Goal: Task Accomplishment & Management: Manage account settings

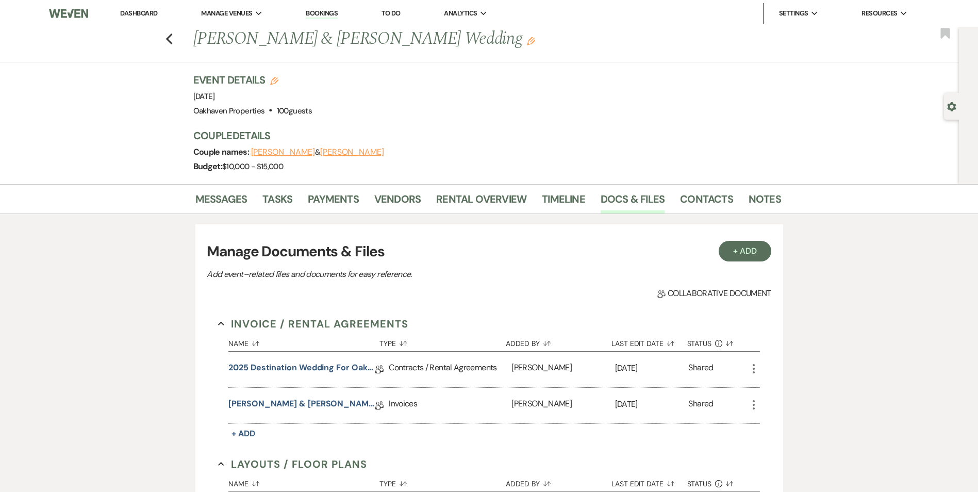
click at [138, 14] on link "Dashboard" at bounding box center [138, 13] width 37 height 9
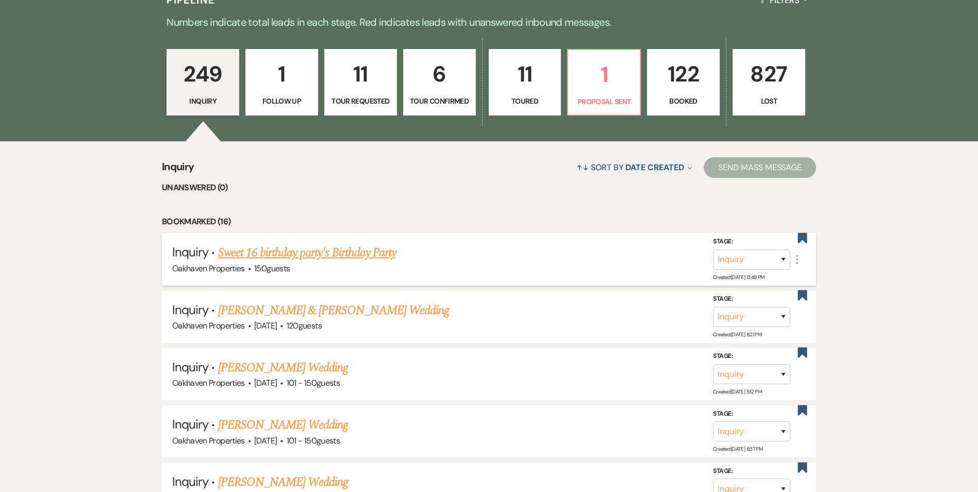
scroll to position [279, 0]
click at [679, 100] on p "Booked" at bounding box center [683, 101] width 59 height 11
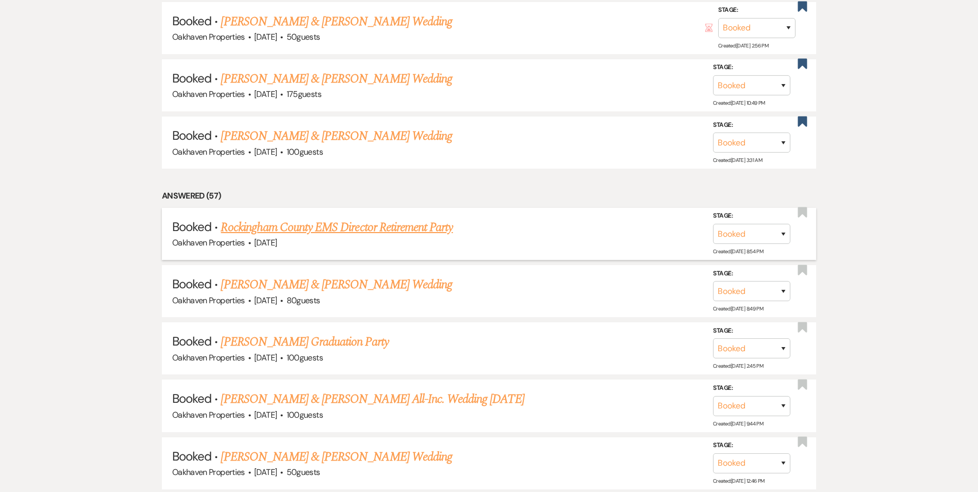
click at [386, 230] on link "Rockingham County EMS Director Retirement Party" at bounding box center [337, 227] width 232 height 19
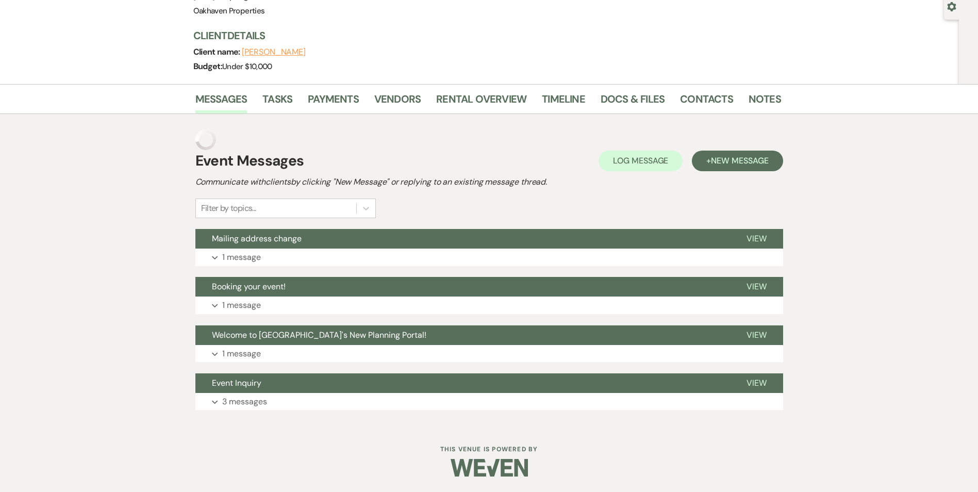
scroll to position [79, 0]
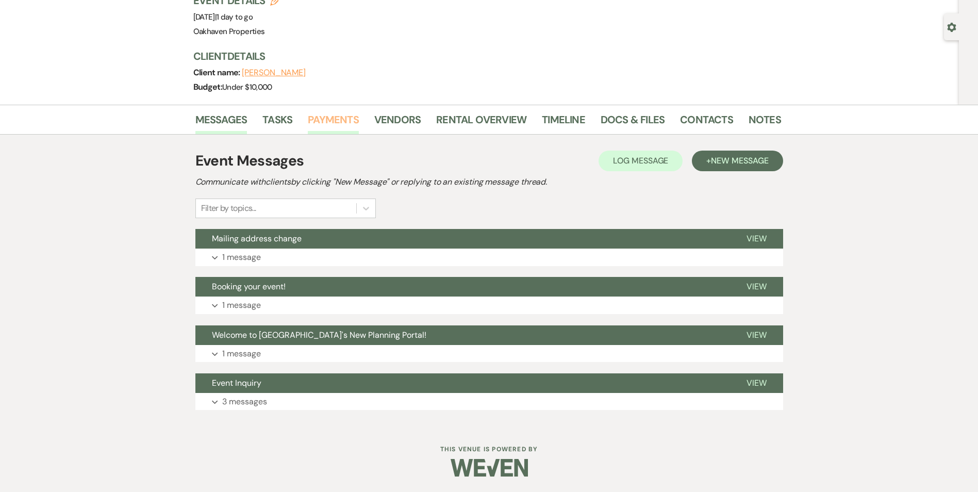
click at [343, 123] on link "Payments" at bounding box center [333, 122] width 51 height 23
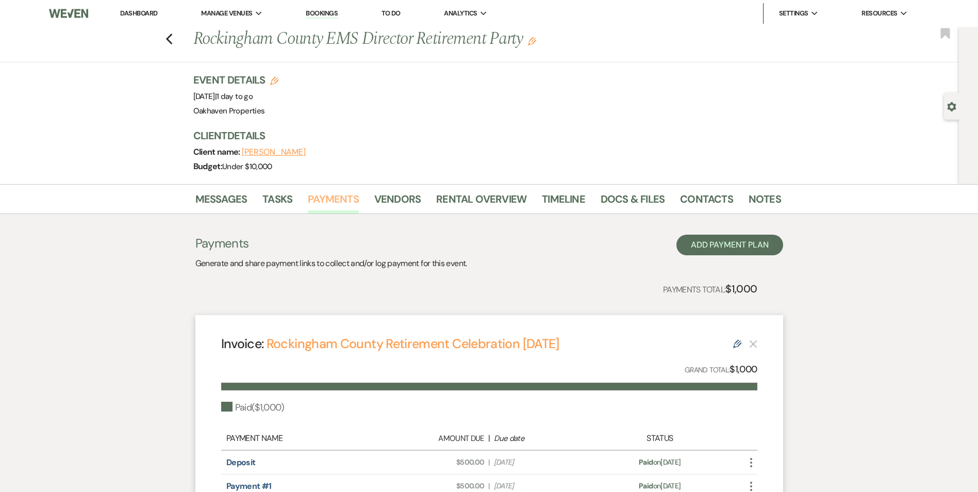
scroll to position [130, 0]
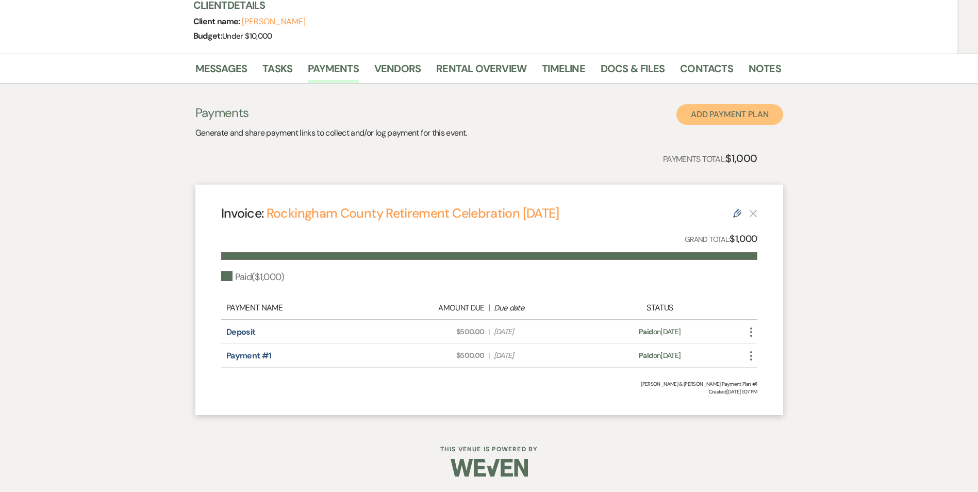
click at [748, 113] on button "Add Payment Plan" at bounding box center [730, 114] width 107 height 21
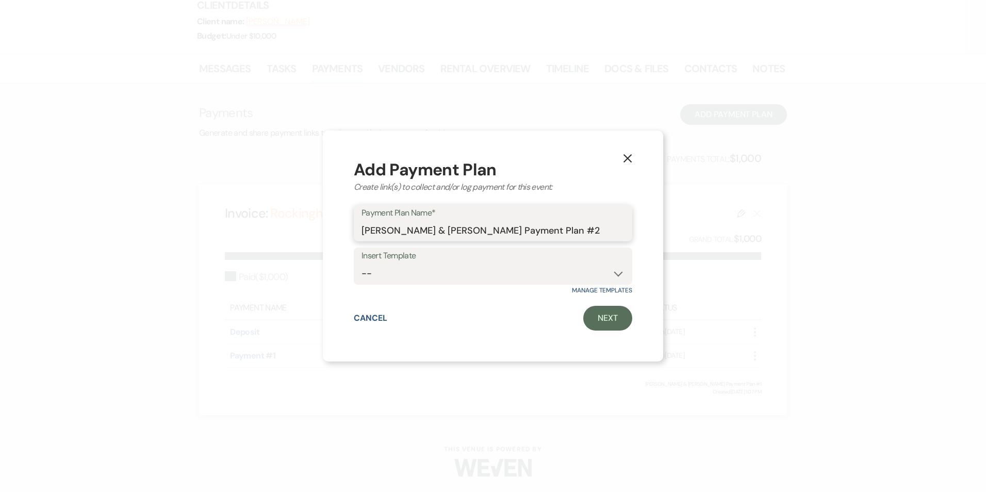
drag, startPoint x: 574, startPoint y: 232, endPoint x: 356, endPoint y: 227, distance: 218.2
click at [356, 227] on div "Payment Plan Name* [PERSON_NAME] & [PERSON_NAME] Payment Plan #2" at bounding box center [493, 223] width 279 height 37
type input "L"
type input "Linens and Ice for the EMS"
click at [629, 155] on icon "X" at bounding box center [627, 158] width 9 height 9
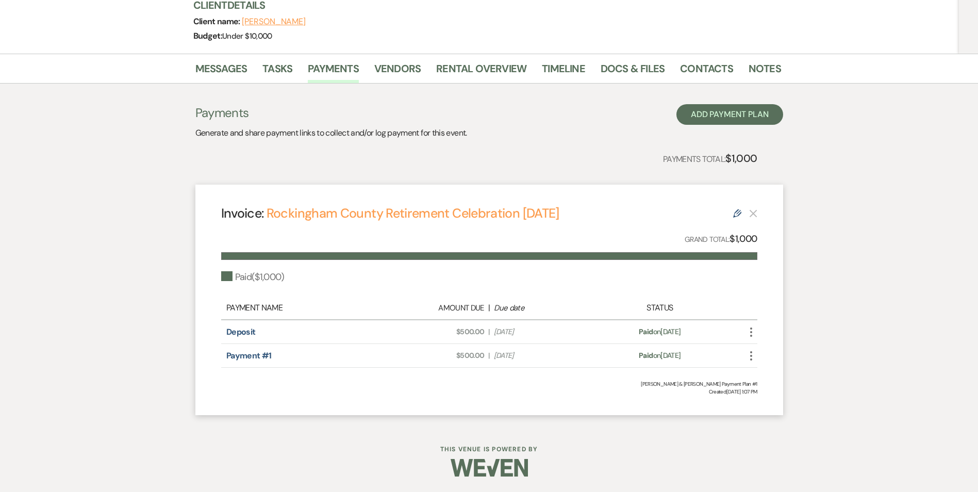
scroll to position [0, 0]
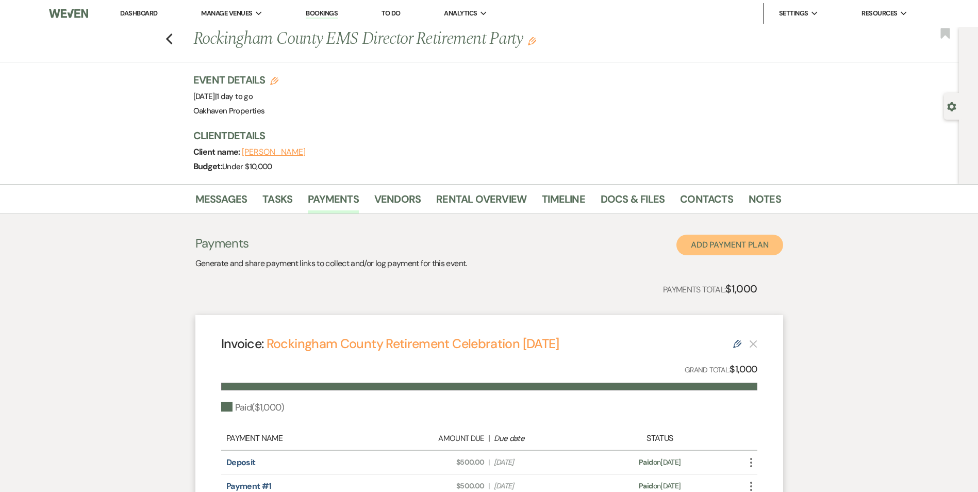
click at [725, 247] on button "Add Payment Plan" at bounding box center [730, 245] width 107 height 21
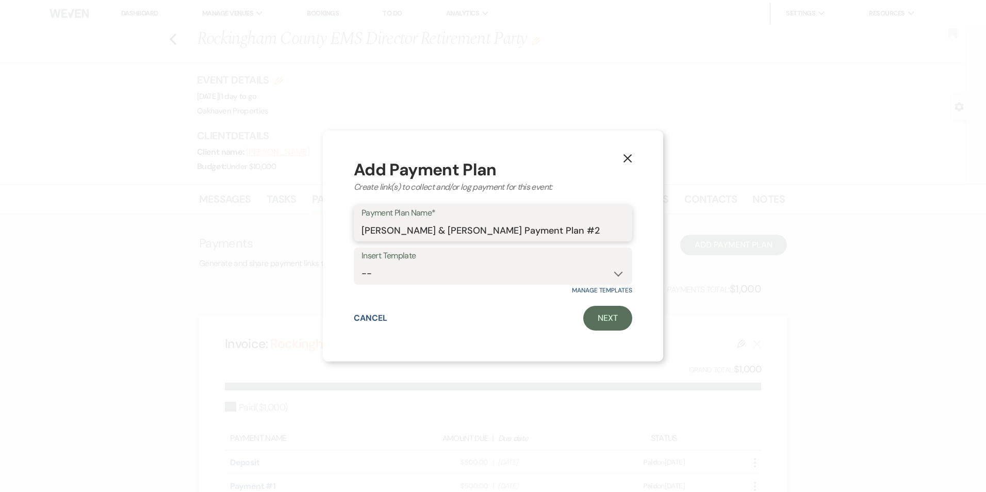
drag, startPoint x: 591, startPoint y: 233, endPoint x: 317, endPoint y: 234, distance: 273.4
click at [317, 234] on div "X Add Payment Plan Create link(s) to collect and/or log payment for this event:…" at bounding box center [493, 246] width 986 height 492
type input "EMS Retirement Dinner Linens and Ice"
click at [609, 332] on div "X Add Payment Plan Create link(s) to collect and/or log payment for this event:…" at bounding box center [493, 246] width 340 height 232
click at [608, 316] on link "Next" at bounding box center [607, 318] width 49 height 25
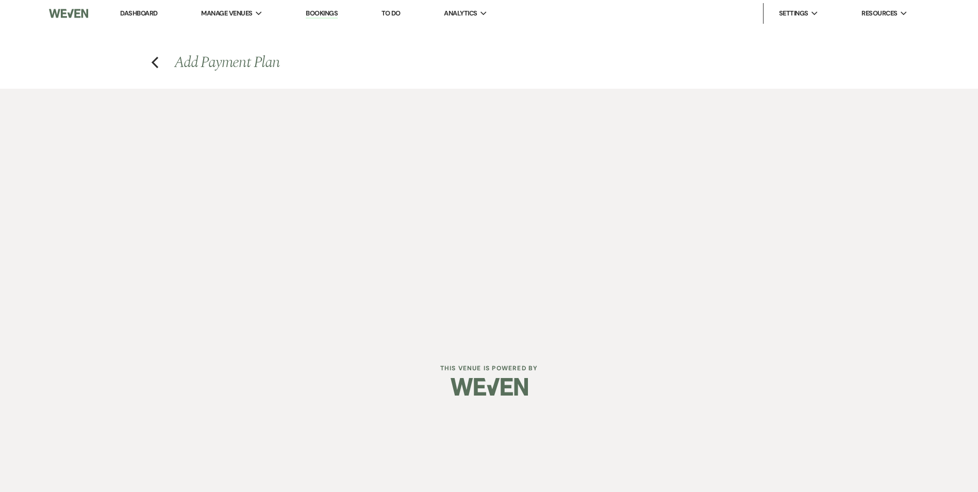
select select "2"
select select "percentage"
select select "true"
select select "client"
select select "weeks"
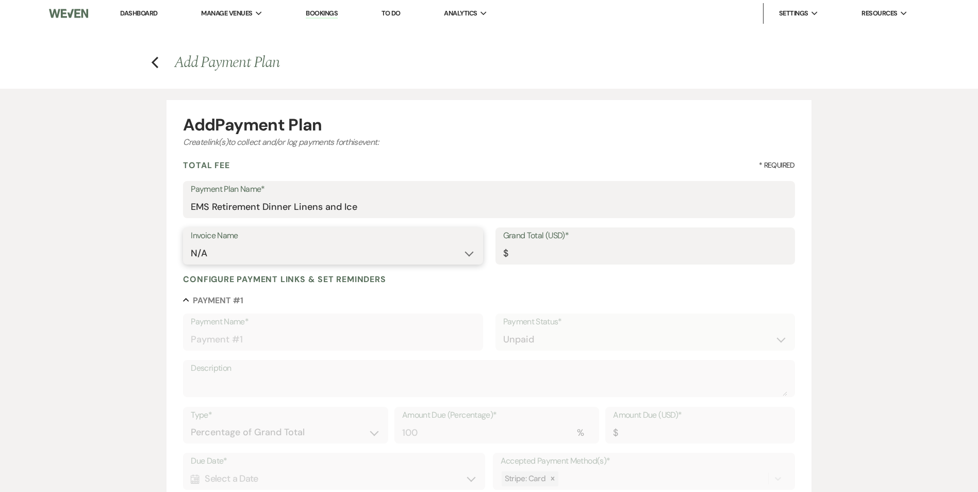
click at [376, 254] on select "N/A" at bounding box center [333, 253] width 284 height 20
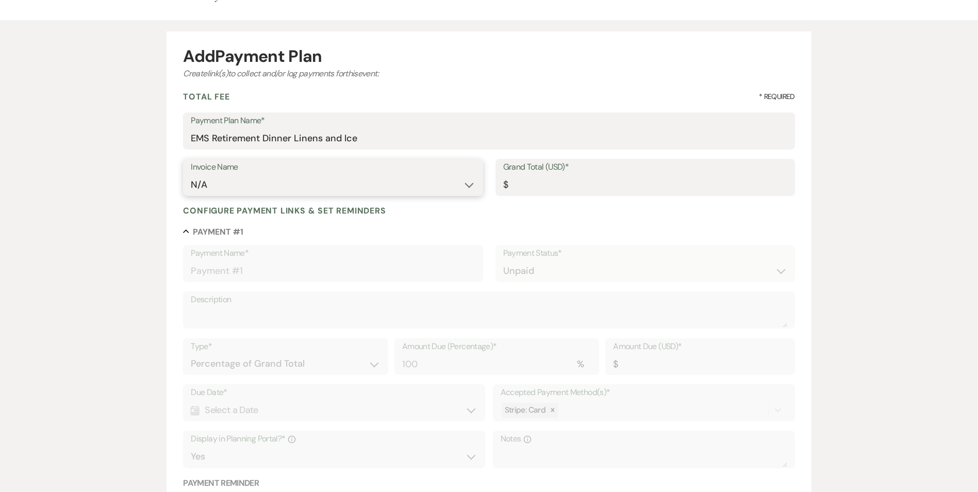
scroll to position [69, 0]
click at [544, 189] on input "Grand Total (USD)*" at bounding box center [645, 184] width 284 height 20
type input "2"
type input "2.00"
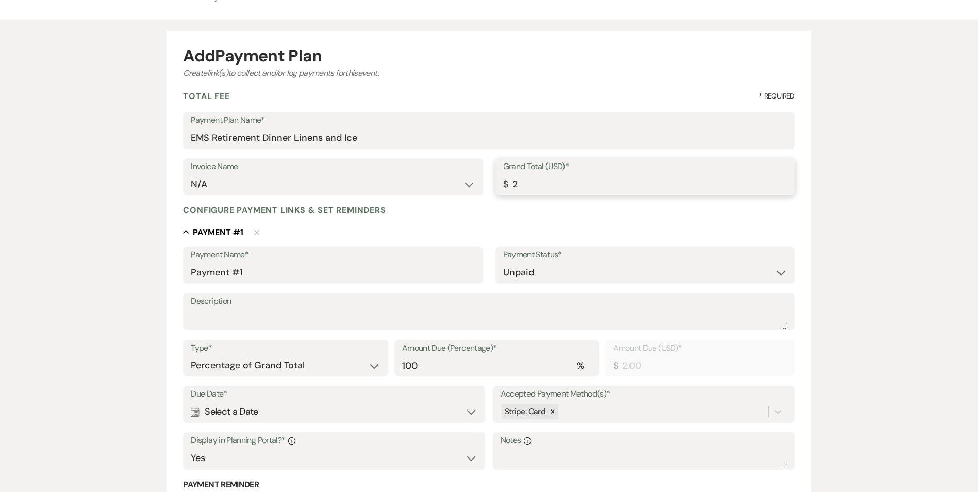
type input "22"
type input "22.00"
type input "225"
type input "225.00"
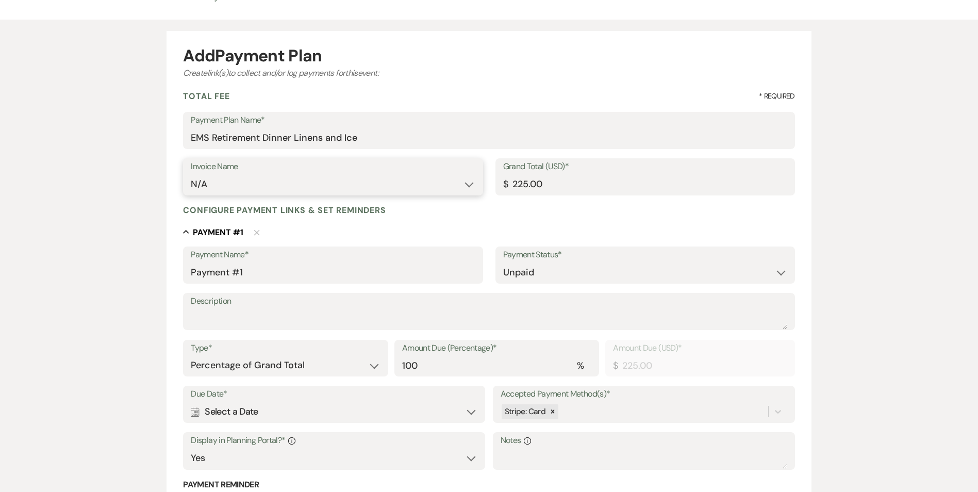
click at [325, 177] on select "N/A" at bounding box center [333, 184] width 284 height 20
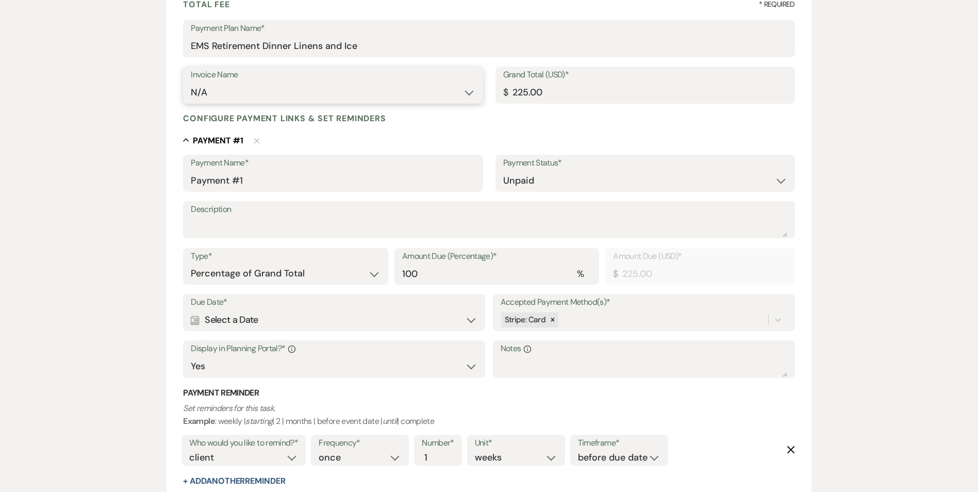
scroll to position [161, 0]
click at [564, 180] on select "Paid Unpaid" at bounding box center [645, 180] width 284 height 20
click at [364, 237] on div "Description" at bounding box center [489, 220] width 612 height 38
click at [359, 233] on textarea "Description" at bounding box center [489, 226] width 596 height 21
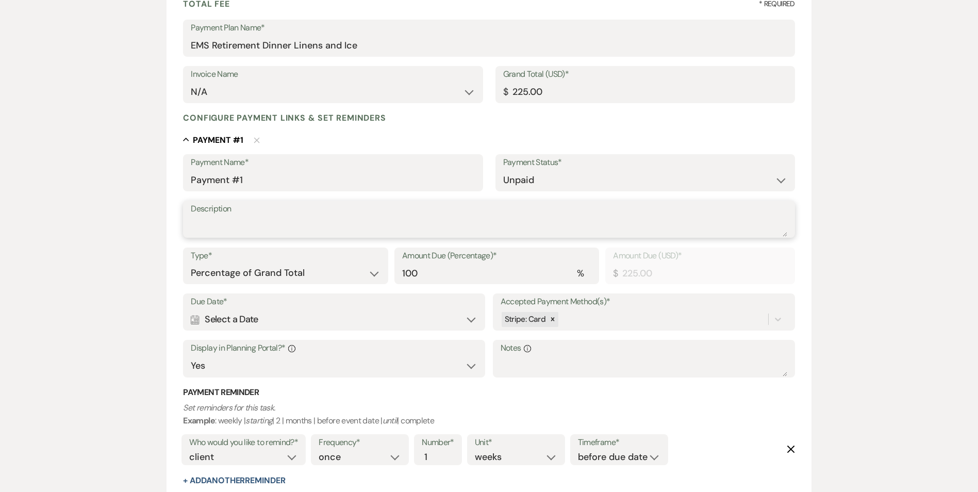
type textarea "L"
click at [354, 225] on textarea "12 Royal Blue Linens ($15 per) and Ice for the event" at bounding box center [489, 226] width 596 height 21
click at [447, 224] on textarea "12 Royal Blue Linens ($15 per) and Ice ($45) for the event" at bounding box center [489, 226] width 596 height 21
type textarea "12 Royal Blue Linens ($15 per) and Ice ($45) for the event on [DATE]"
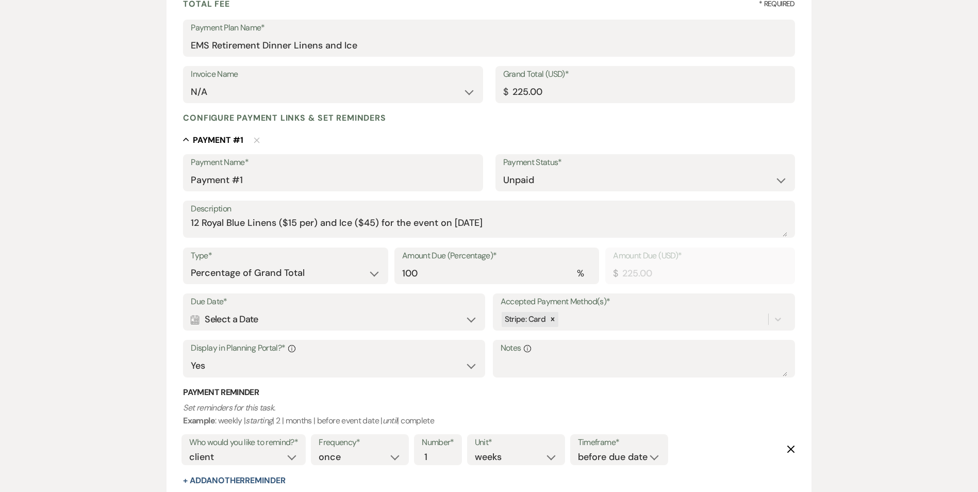
click at [474, 319] on div "Calendar Select a Date Expand" at bounding box center [334, 319] width 287 height 20
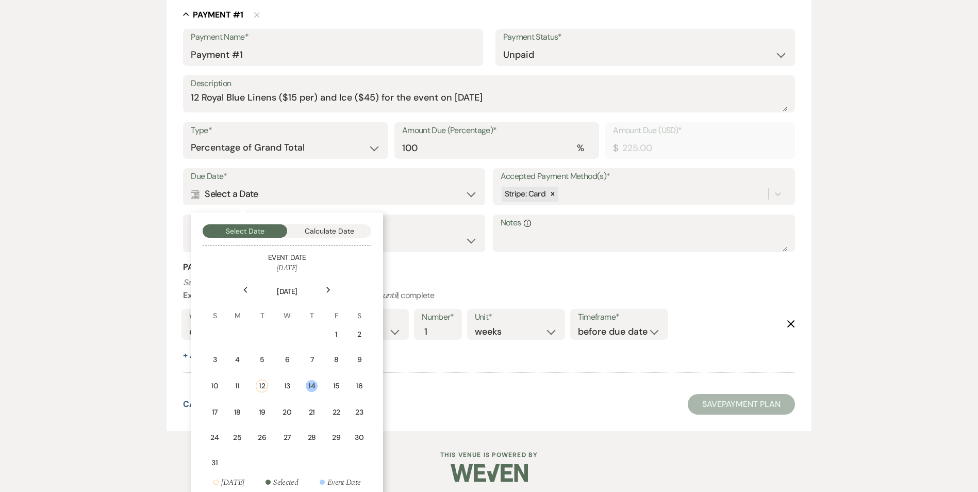
scroll to position [287, 0]
click at [307, 382] on div "14" at bounding box center [312, 386] width 12 height 12
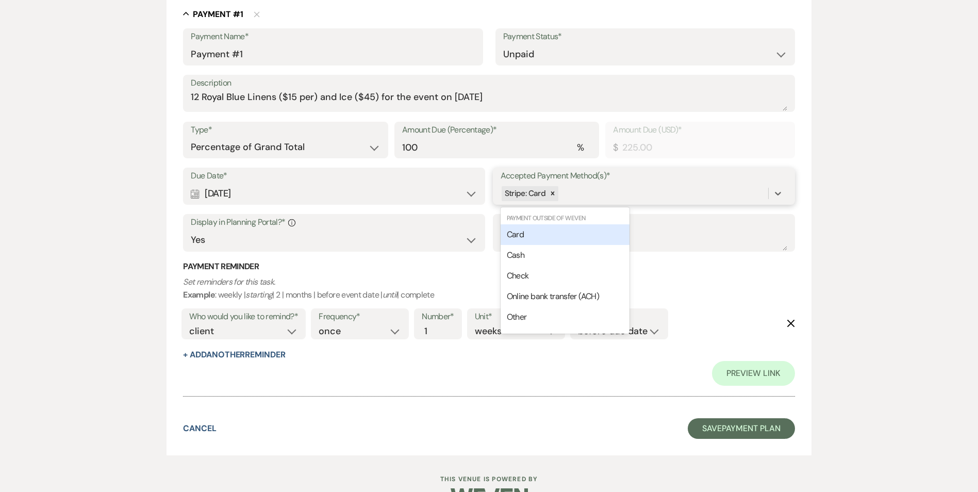
click at [569, 197] on div "Stripe: Card" at bounding box center [635, 194] width 268 height 18
click at [542, 253] on div "Cash" at bounding box center [565, 255] width 129 height 21
click at [615, 192] on div "Stripe: Card Cash" at bounding box center [635, 194] width 268 height 18
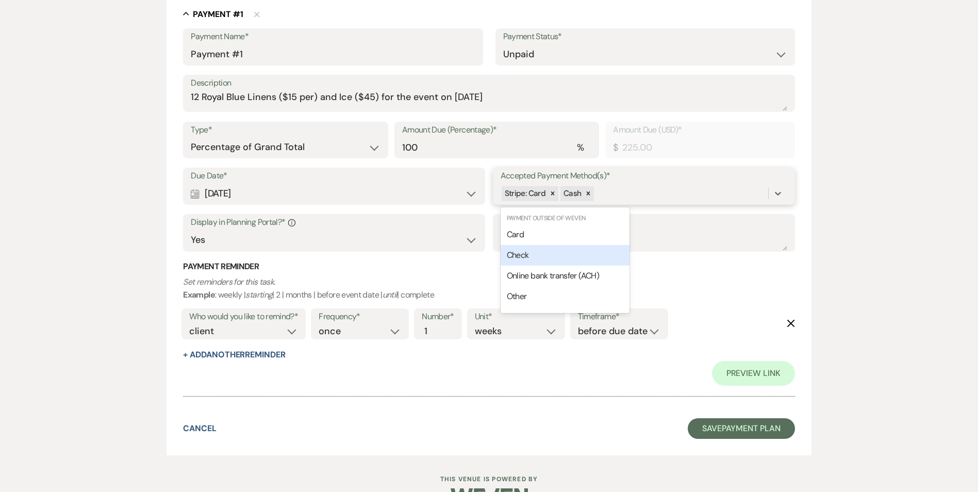
click at [580, 259] on div "Check" at bounding box center [565, 255] width 129 height 21
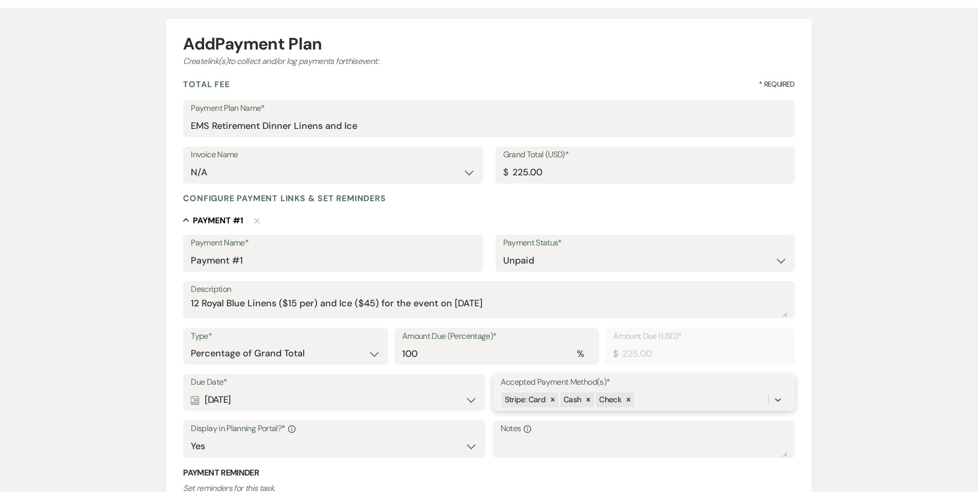
scroll to position [315, 0]
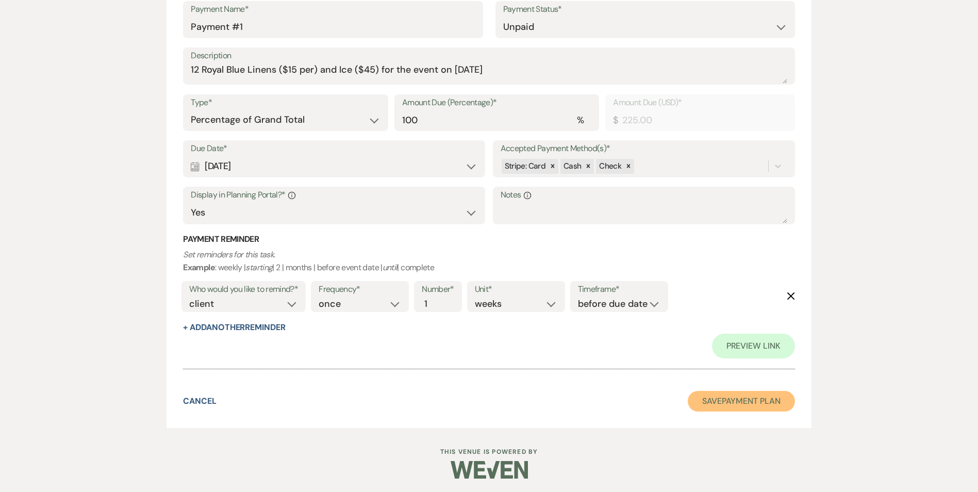
click at [748, 411] on button "Save Payment Plan" at bounding box center [741, 401] width 107 height 21
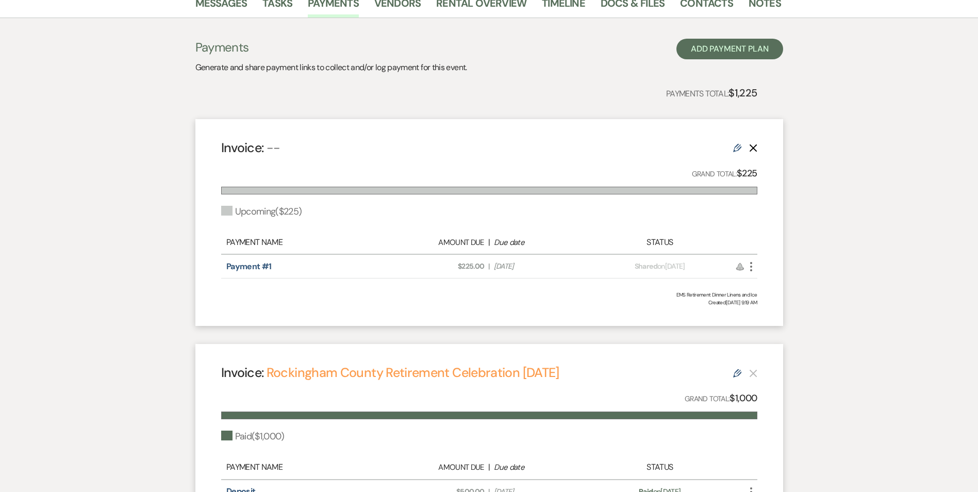
scroll to position [195, 0]
click at [735, 151] on use at bounding box center [737, 148] width 8 height 8
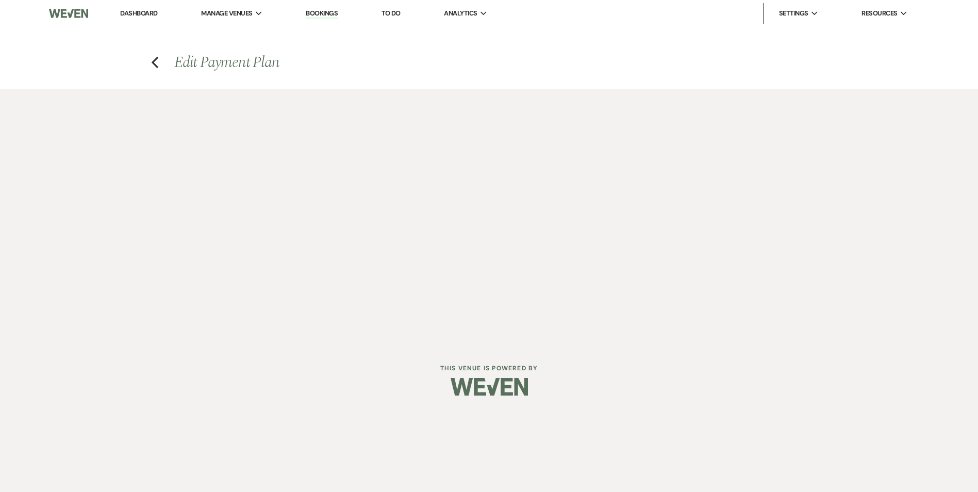
select select "2"
select select "percentage"
select select "true"
select select "client"
select select "weeks"
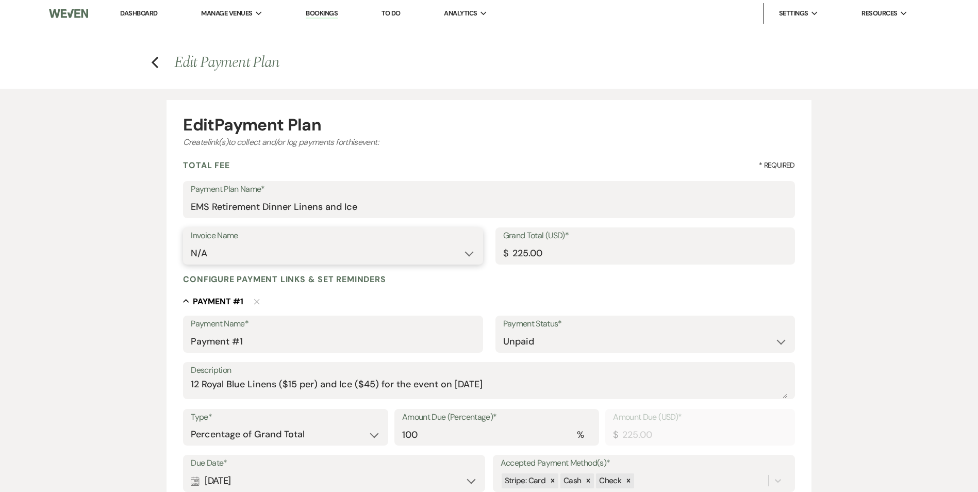
click at [273, 252] on select "N/A" at bounding box center [333, 253] width 284 height 20
click at [234, 256] on select "N/A" at bounding box center [333, 253] width 284 height 20
click at [214, 253] on select "N/A" at bounding box center [333, 253] width 284 height 20
click at [371, 206] on input "EMS Retirement Dinner Linens and Ice" at bounding box center [489, 207] width 596 height 20
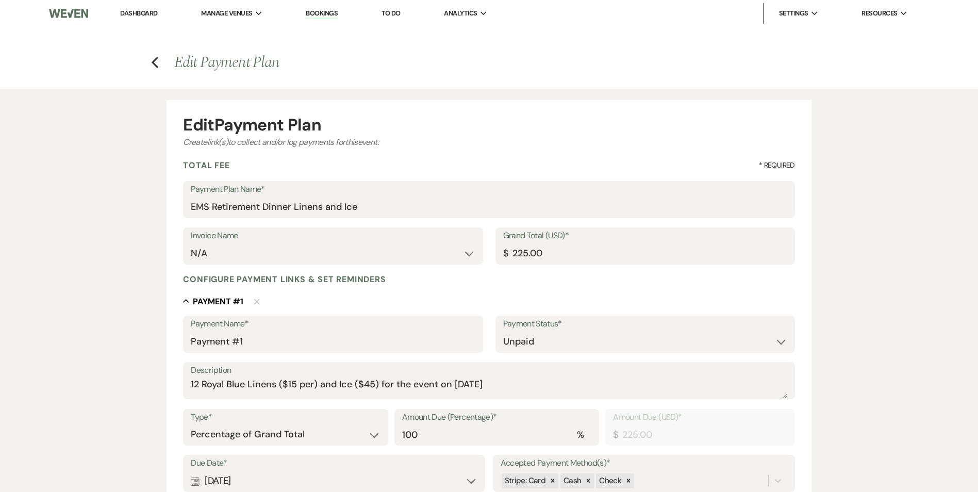
click at [246, 66] on span "Edit Payment Plan" at bounding box center [226, 63] width 105 height 24
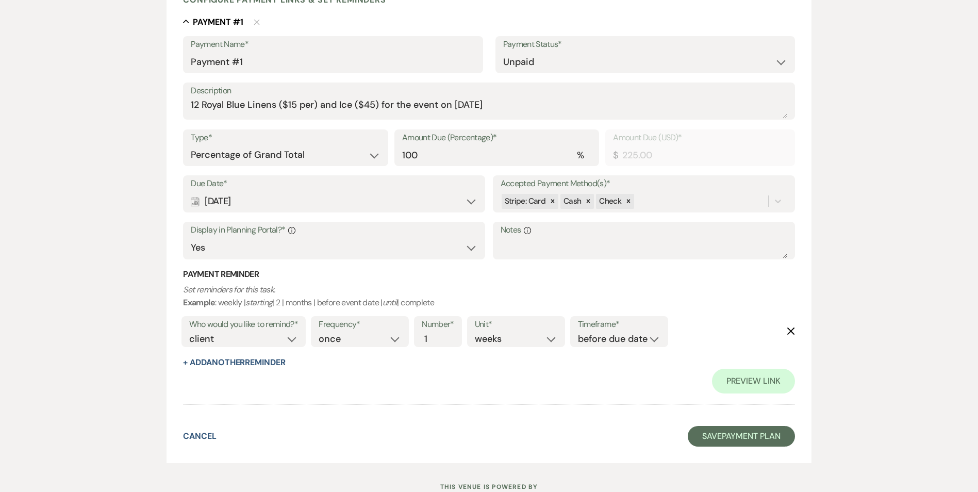
scroll to position [280, 0]
click at [777, 386] on link "Preview Link" at bounding box center [753, 380] width 83 height 25
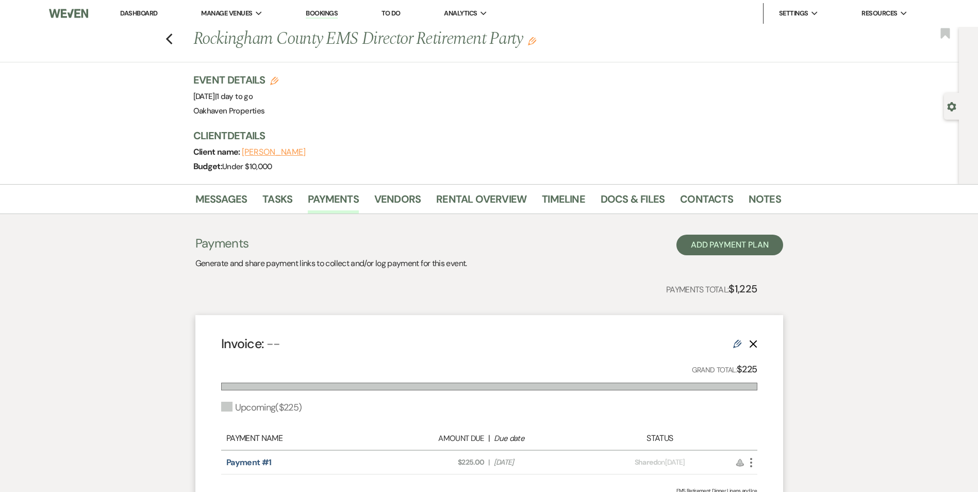
scroll to position [129, 0]
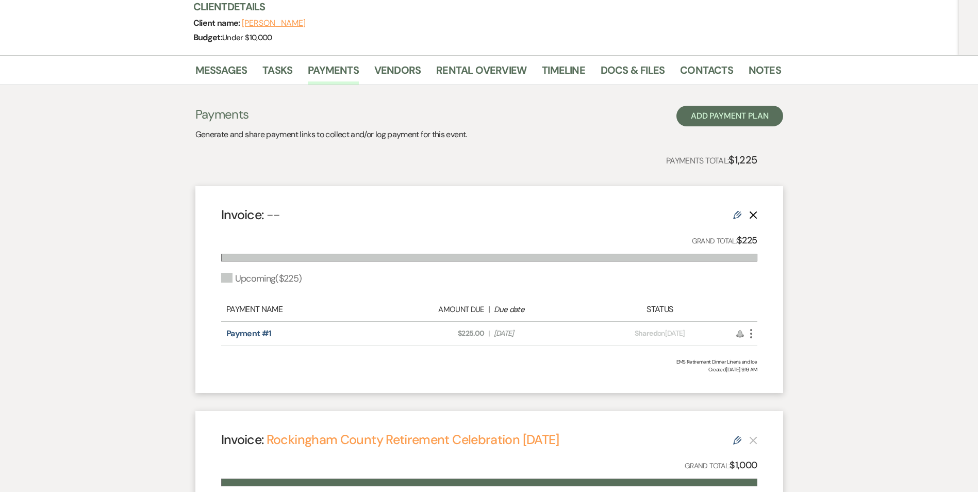
click at [738, 212] on use at bounding box center [737, 215] width 8 height 8
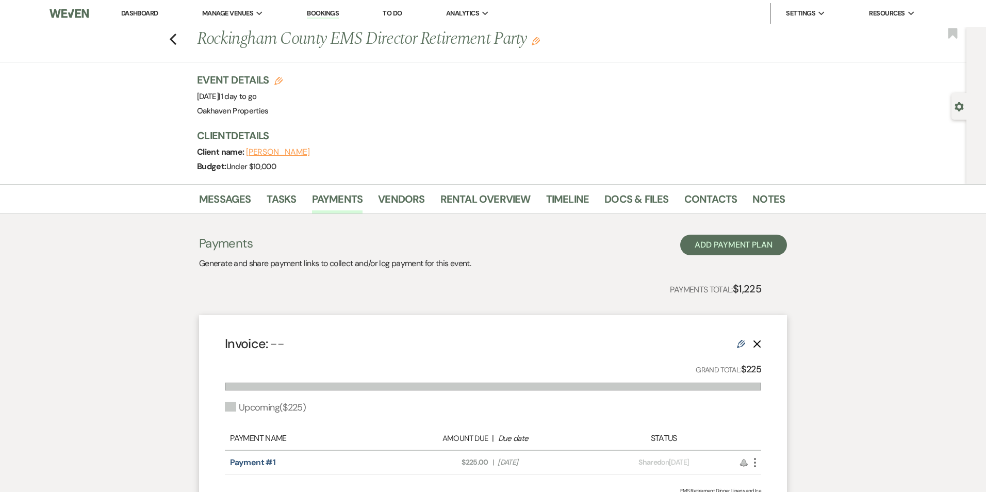
select select "2"
select select "percentage"
select select "true"
select select "client"
select select "weeks"
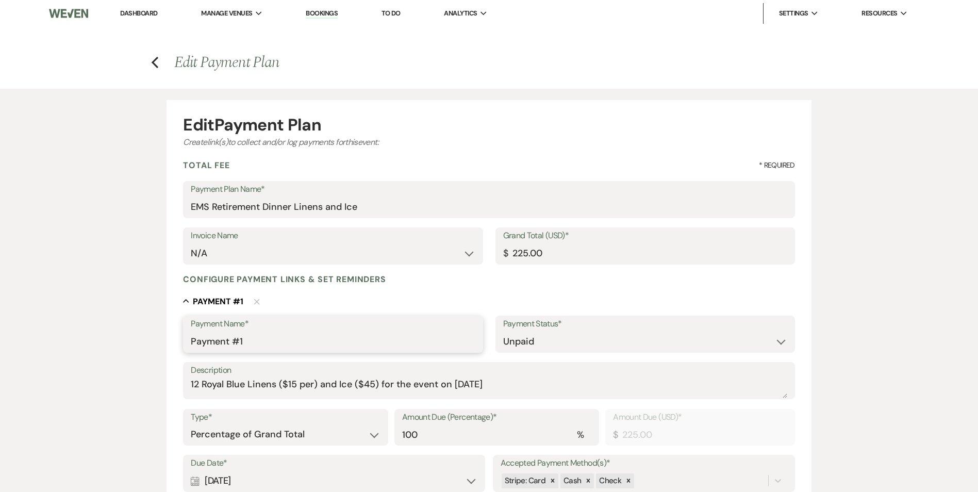
drag, startPoint x: 259, startPoint y: 340, endPoint x: 163, endPoint y: 346, distance: 96.1
click at [163, 346] on div "Edit Payment Plan Create link(s) to collect and/or log payments for this event:…" at bounding box center [489, 416] width 743 height 654
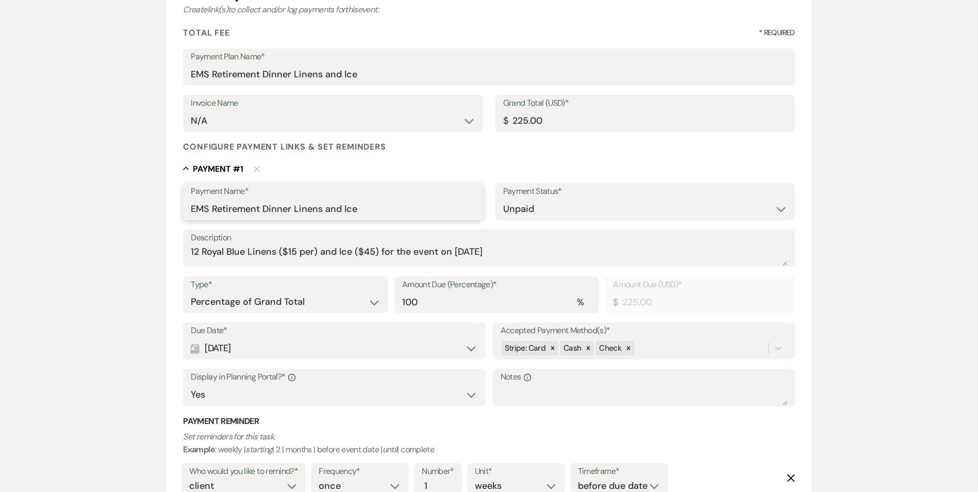
scroll to position [317, 0]
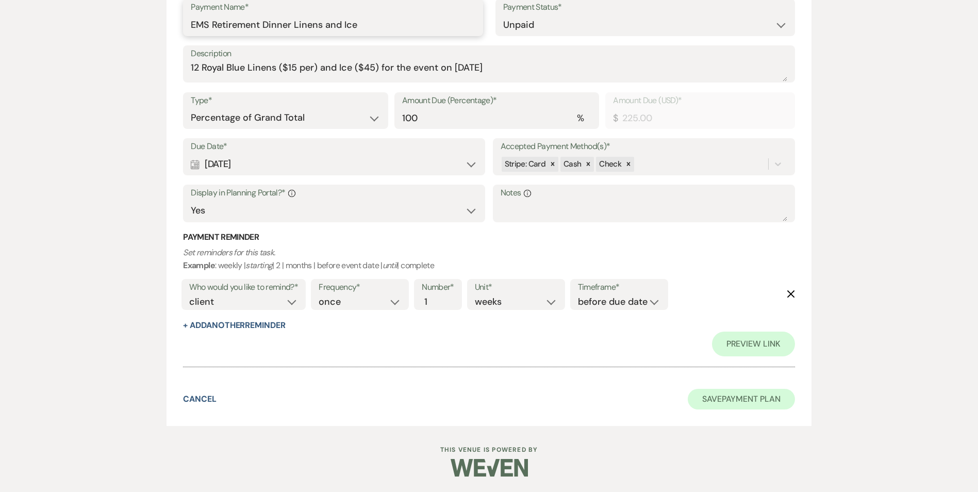
type input "EMS Retirement Dinner Linens and Ice"
click at [702, 391] on button "Save Payment Plan" at bounding box center [741, 399] width 107 height 21
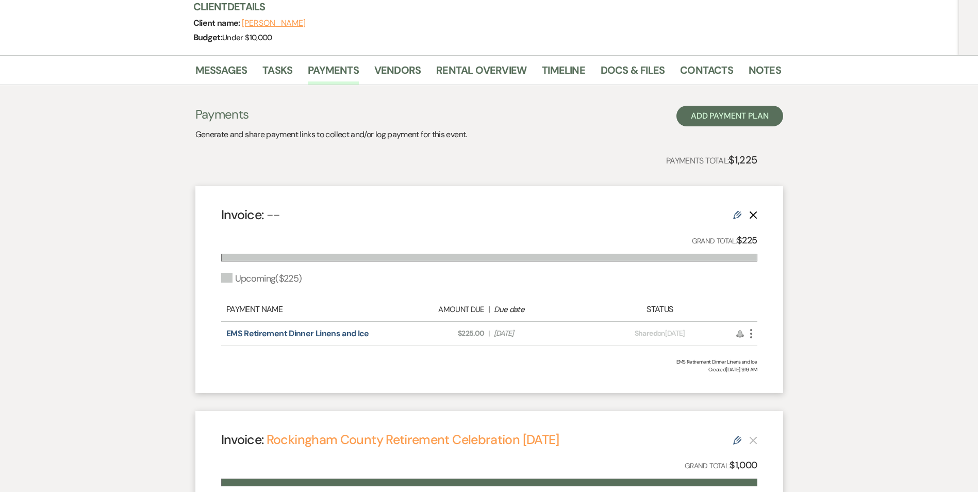
scroll to position [129, 0]
click at [742, 217] on div "Edit Delete" at bounding box center [745, 214] width 24 height 12
click at [735, 210] on icon "Edit" at bounding box center [737, 214] width 8 height 8
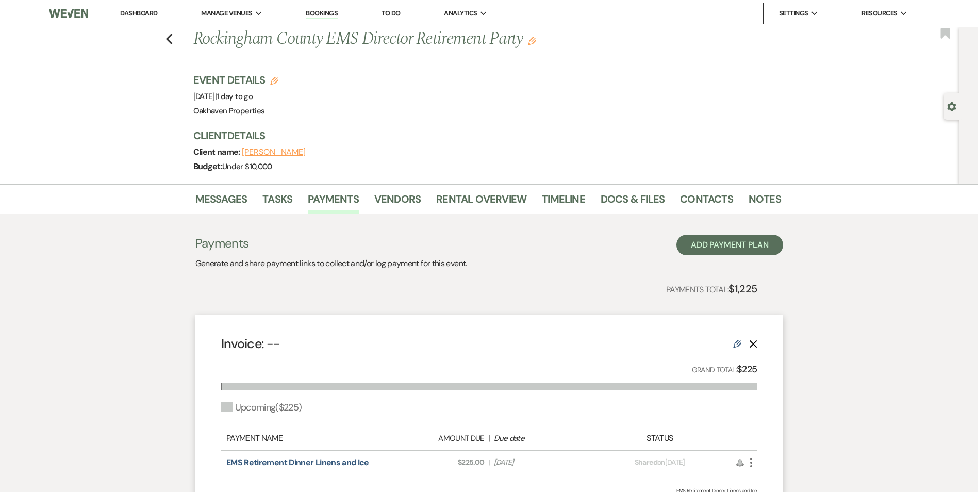
select select "2"
select select "percentage"
select select "true"
select select "client"
select select "weeks"
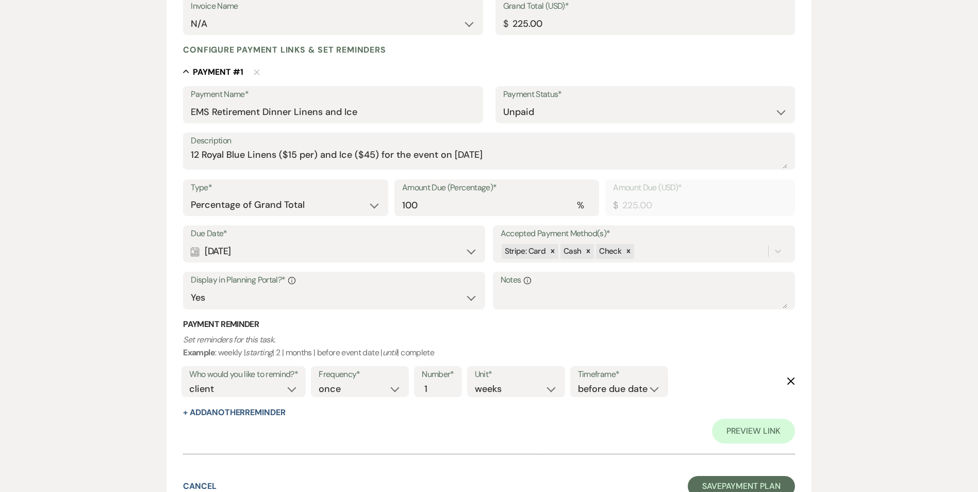
scroll to position [317, 0]
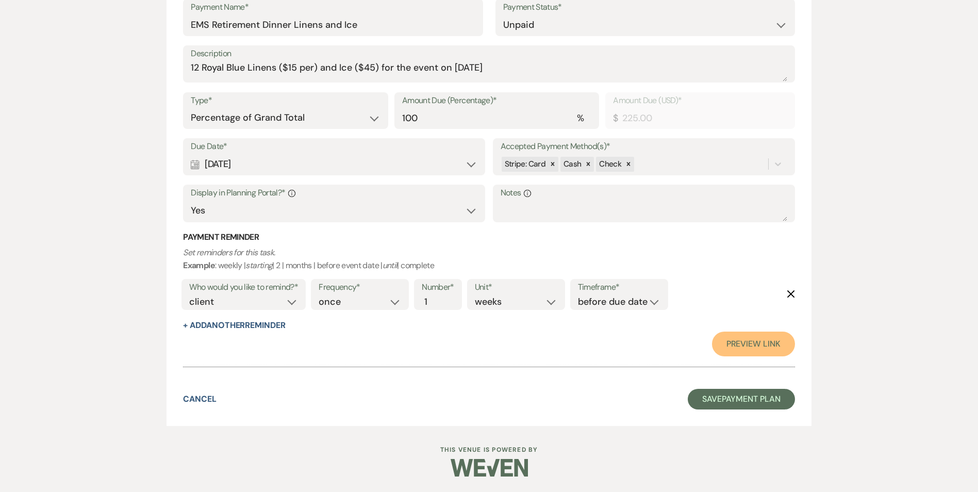
click at [743, 346] on link "Preview Link" at bounding box center [753, 344] width 83 height 25
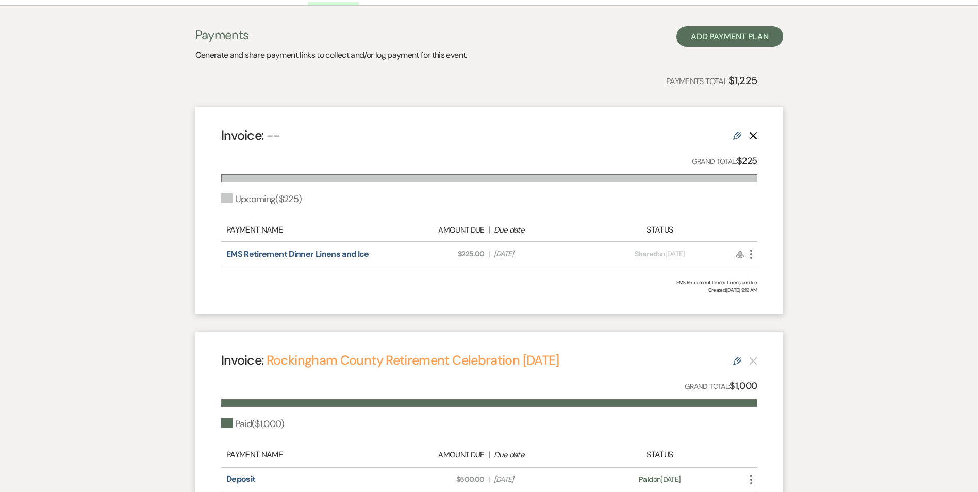
scroll to position [190, 0]
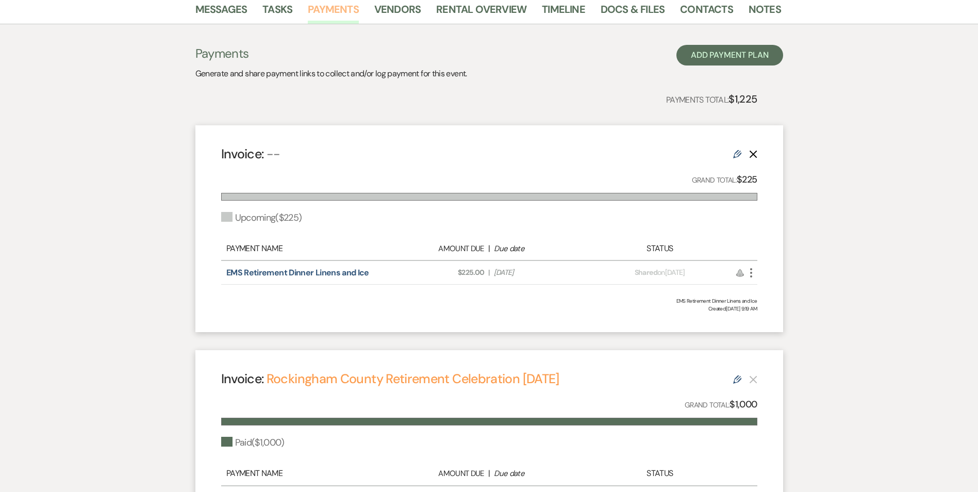
click at [335, 14] on link "Payments" at bounding box center [333, 12] width 51 height 23
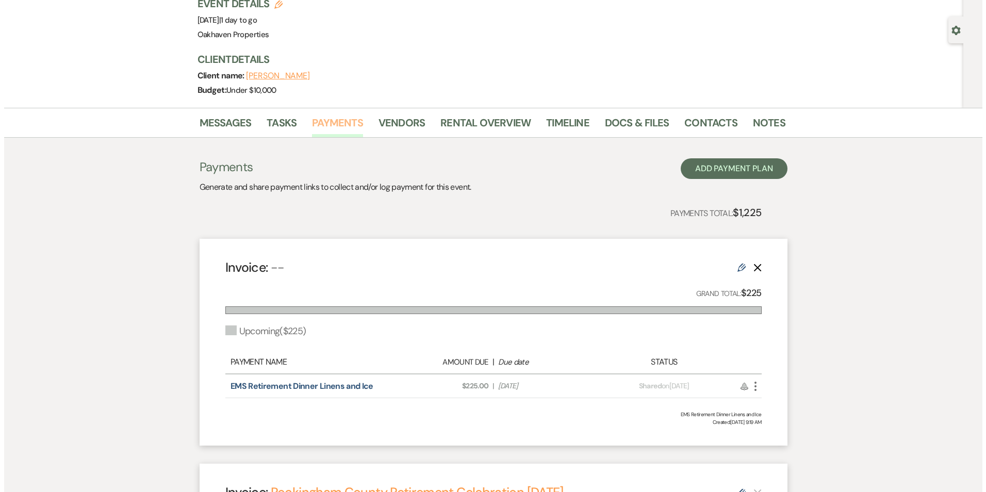
scroll to position [66, 0]
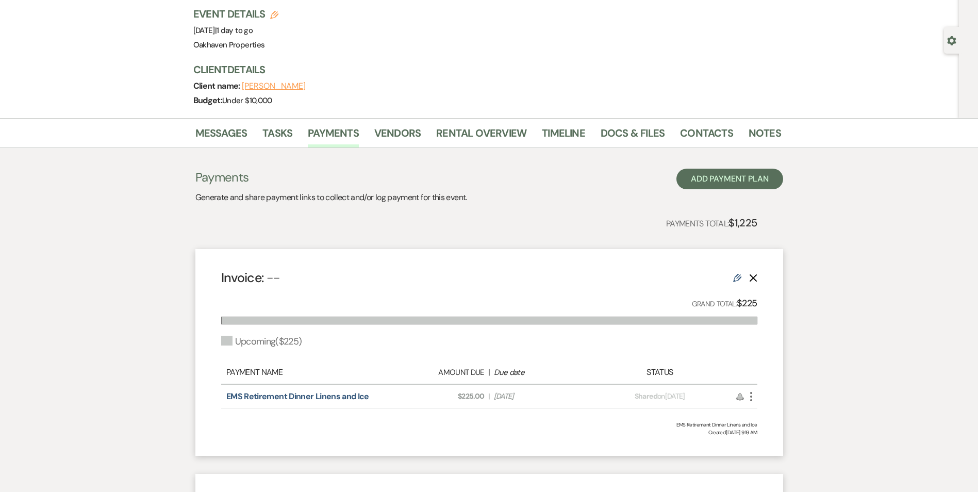
click at [751, 391] on icon "More" at bounding box center [751, 396] width 12 height 12
click at [775, 413] on button "Attach File Attach to Message" at bounding box center [797, 417] width 104 height 18
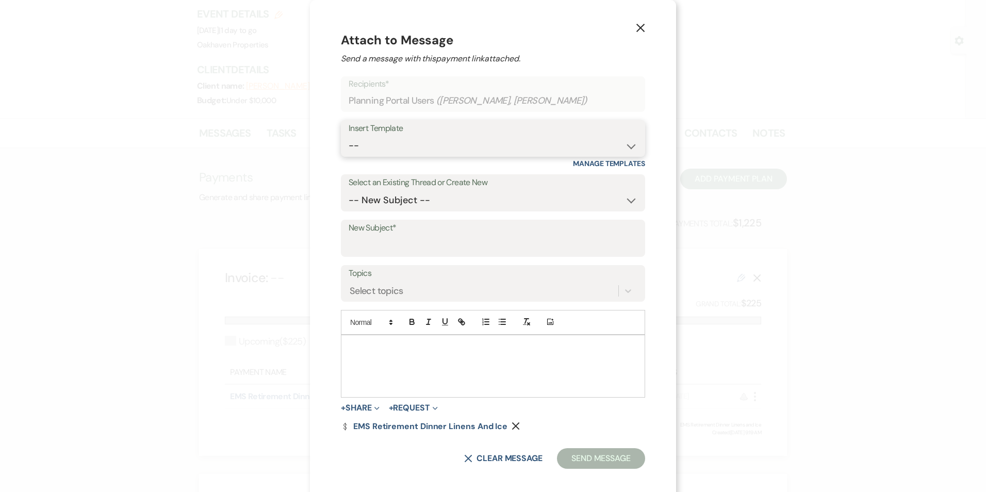
click at [414, 143] on select "-- Weven Planning Portal Introduction (Booked Events) Contract (Pre-Booked Lead…" at bounding box center [493, 146] width 289 height 20
click at [398, 242] on input "New Subject*" at bounding box center [493, 246] width 289 height 20
click at [362, 243] on input "Invoice for Linens and Ice" at bounding box center [493, 246] width 289 height 20
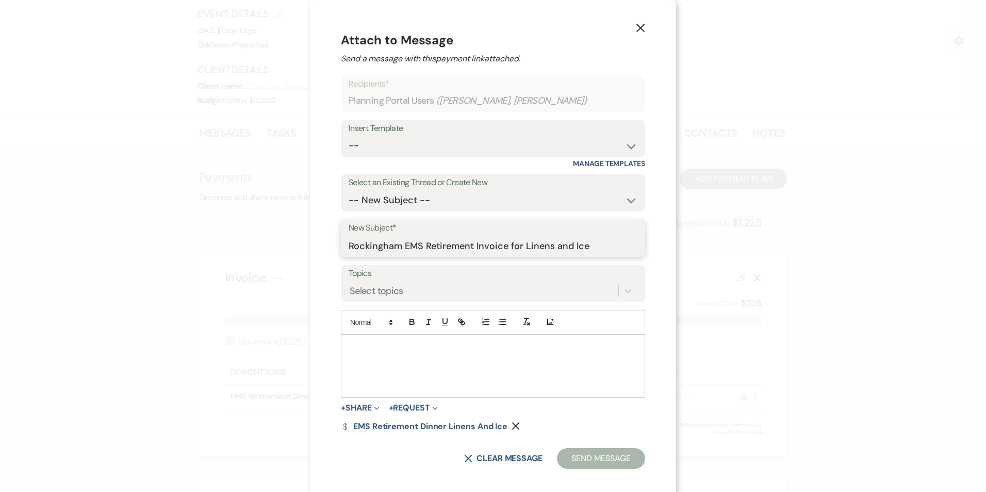
drag, startPoint x: 362, startPoint y: 243, endPoint x: 513, endPoint y: 242, distance: 151.1
click at [513, 242] on input "Rockingham EMS Retirement Invoice for Linens and Ice" at bounding box center [493, 246] width 289 height 20
click at [607, 250] on input "Rockingham EMS Retirement Invoice for Linens and Ice" at bounding box center [493, 246] width 289 height 20
type input "Rockingham EMS Retirement Invoice for Linens and Ice"
click at [398, 352] on p at bounding box center [493, 346] width 288 height 11
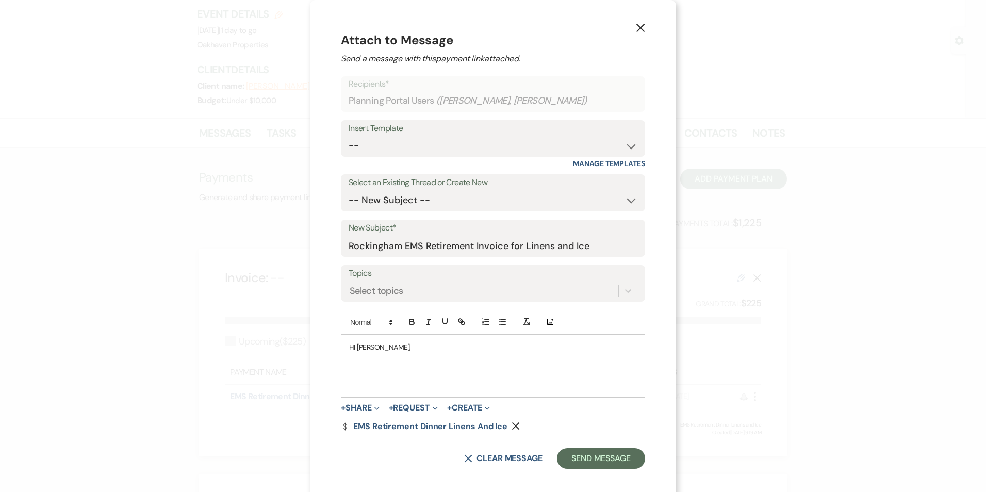
click at [398, 352] on p "HI Tasha," at bounding box center [493, 346] width 288 height 11
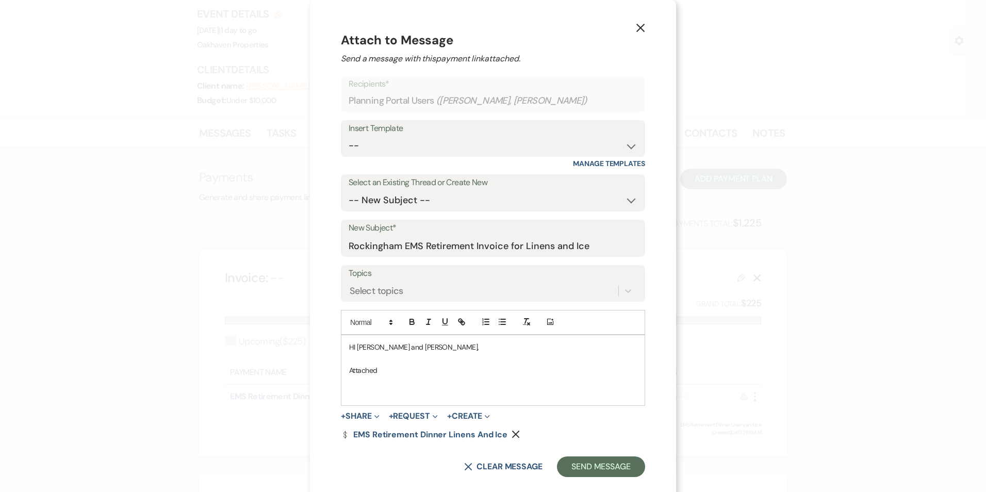
click at [365, 343] on p "HI Tasha and Rodney," at bounding box center [493, 346] width 288 height 11
click at [391, 376] on p at bounding box center [493, 381] width 288 height 11
click at [387, 370] on p "Attached" at bounding box center [493, 370] width 288 height 11
click at [361, 368] on p "Attached" at bounding box center [493, 370] width 288 height 11
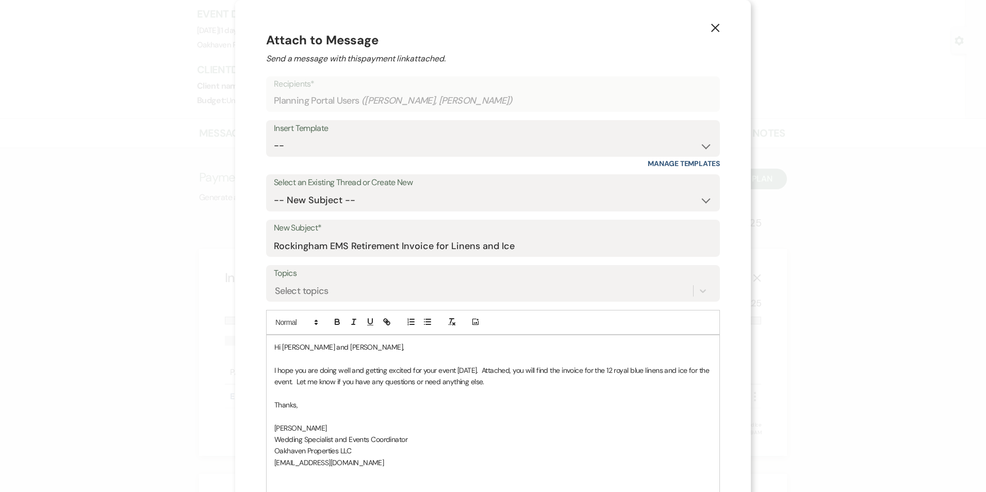
click at [296, 474] on p at bounding box center [492, 473] width 437 height 11
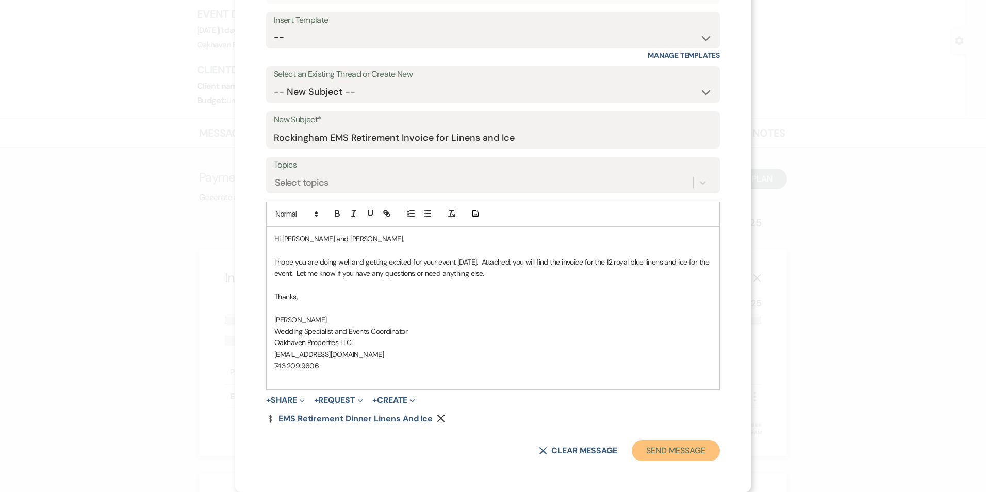
click at [652, 448] on button "Send Message" at bounding box center [676, 450] width 88 height 21
